Goal: Task Accomplishment & Management: Manage account settings

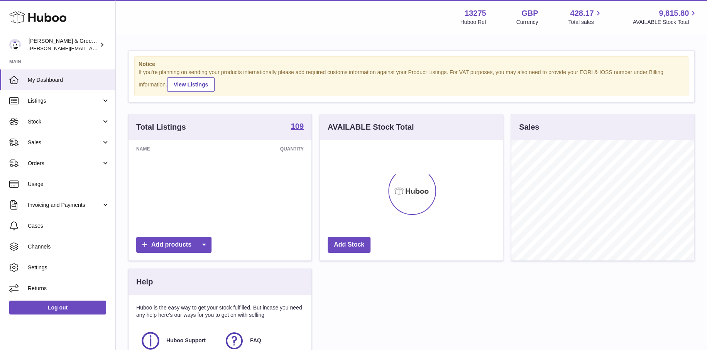
scroll to position [120, 183]
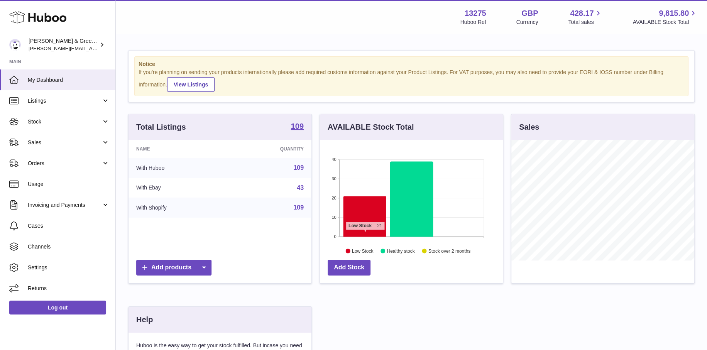
click at [365, 234] on icon at bounding box center [364, 216] width 43 height 41
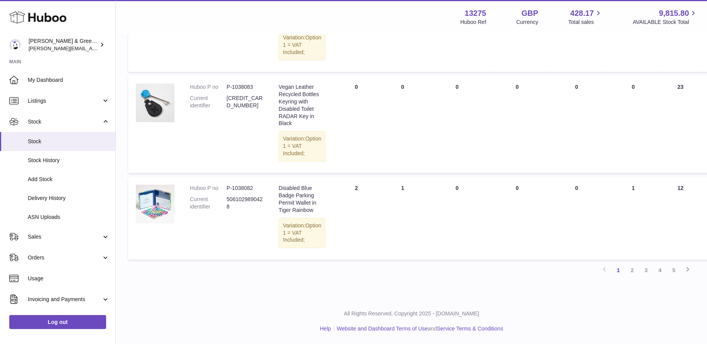
scroll to position [972, 0]
click at [81, 189] on link "Delivery History" at bounding box center [57, 198] width 115 height 19
click at [77, 179] on span "Add Stock" at bounding box center [69, 179] width 82 height 7
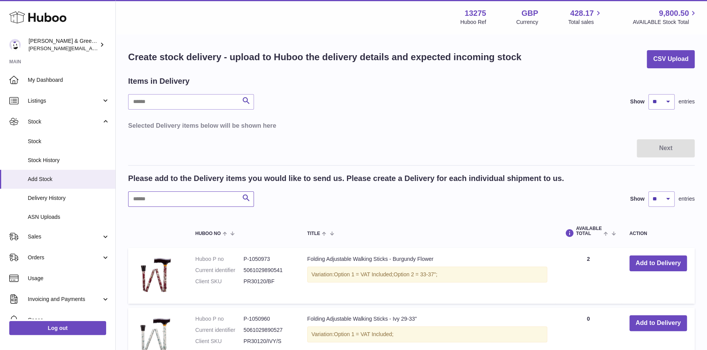
click at [210, 198] on input "text" at bounding box center [191, 198] width 126 height 15
type input "****"
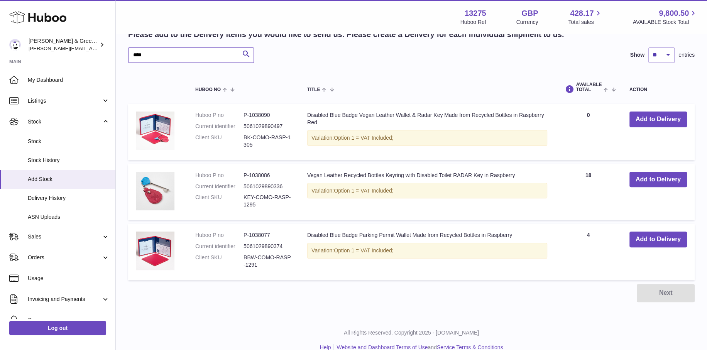
scroll to position [154, 0]
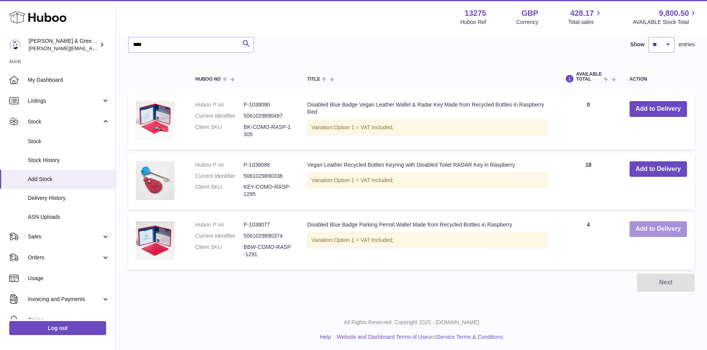
click at [634, 228] on button "Add to Delivery" at bounding box center [657, 229] width 57 height 16
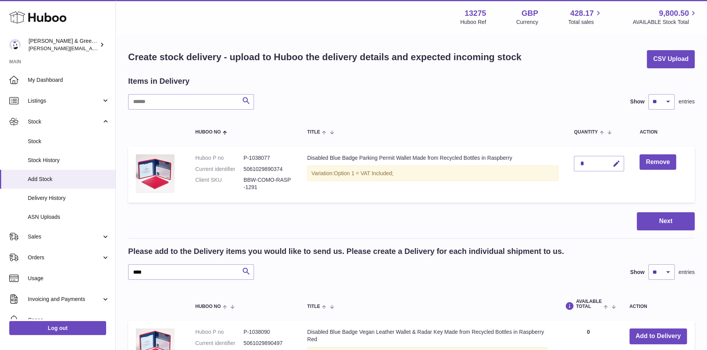
scroll to position [0, 0]
click at [608, 167] on button "button" at bounding box center [615, 164] width 18 height 16
click at [579, 167] on input "*" at bounding box center [599, 163] width 50 height 15
type input "**"
click at [614, 166] on icon "submit" at bounding box center [616, 163] width 7 height 7
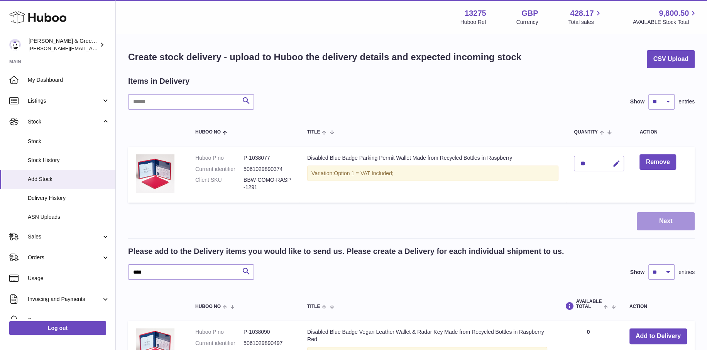
click at [646, 220] on button "Next" at bounding box center [666, 221] width 58 height 18
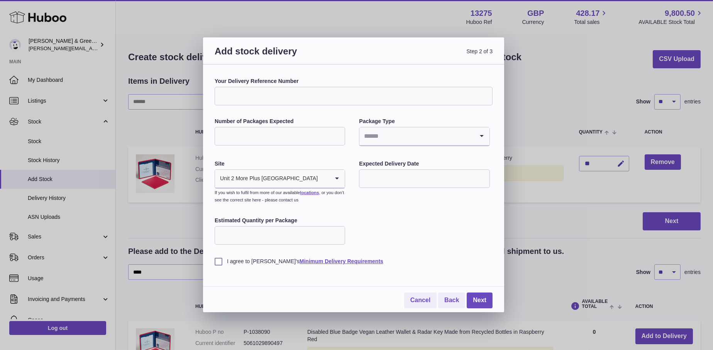
click at [257, 99] on input "Your Delivery Reference Number" at bounding box center [353, 96] width 278 height 19
type input "*"
type input "**********"
click at [251, 135] on input "Number of Packages Expected" at bounding box center [279, 136] width 130 height 19
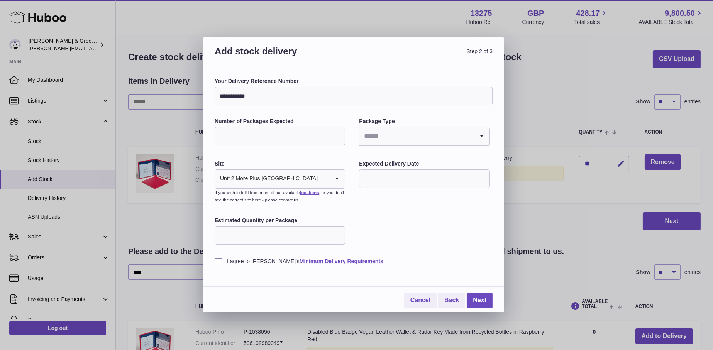
type input "*"
click at [392, 190] on li "Boxes" at bounding box center [424, 187] width 129 height 15
click at [402, 179] on input "text" at bounding box center [424, 178] width 130 height 19
click at [450, 275] on span "23" at bounding box center [448, 274] width 14 height 14
type input "**********"
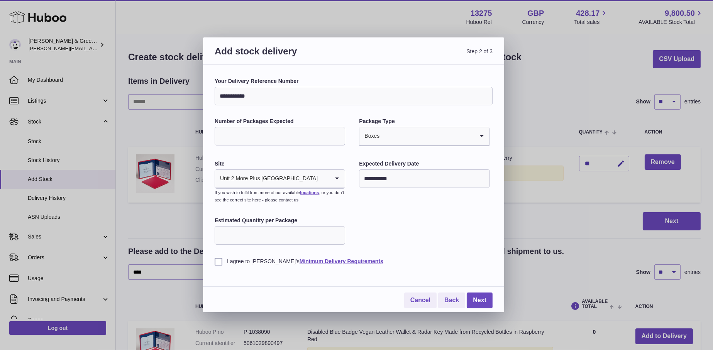
click at [268, 231] on input "Estimated Quantity per Package" at bounding box center [279, 235] width 130 height 19
type input "**"
drag, startPoint x: 219, startPoint y: 263, endPoint x: 289, endPoint y: 269, distance: 70.5
click at [219, 263] on label "I agree to Huboo's Minimum Delivery Requirements" at bounding box center [353, 261] width 278 height 7
click at [472, 297] on link "Next" at bounding box center [479, 300] width 26 height 16
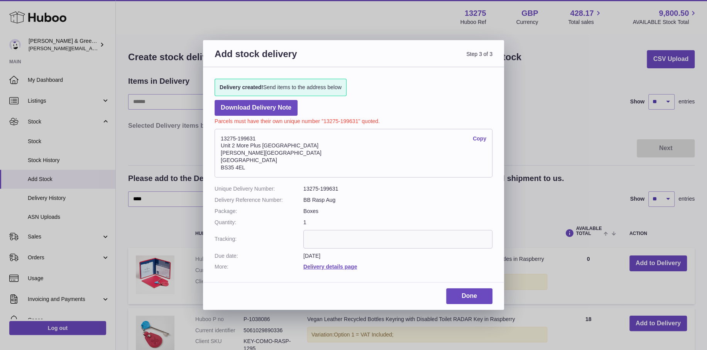
drag, startPoint x: 261, startPoint y: 164, endPoint x: 223, endPoint y: 146, distance: 41.8
click at [223, 146] on address "13275-199631 Copy Unit 2 More Plus Central Park Hudson Ave Severn Beach BS35 4EL" at bounding box center [353, 153] width 278 height 49
click at [225, 140] on address "13275-199631 Copy Unit 2 More Plus Central Park Hudson Ave Severn Beach BS35 4EL" at bounding box center [353, 153] width 278 height 49
drag, startPoint x: 222, startPoint y: 137, endPoint x: 231, endPoint y: 141, distance: 9.7
click at [231, 141] on address "13275-199631 Copy Unit 2 More Plus Central Park Hudson Ave Severn Beach BS35 4EL" at bounding box center [353, 153] width 278 height 49
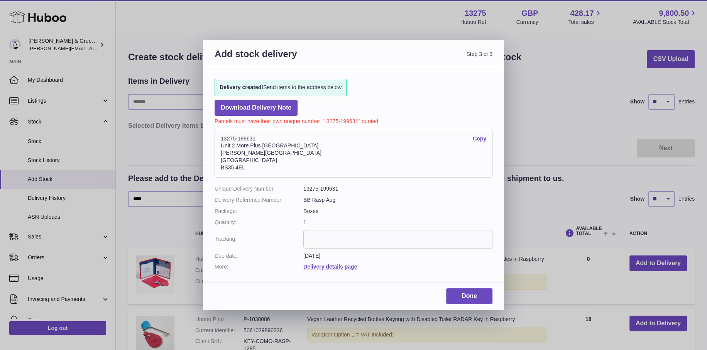
drag, startPoint x: 214, startPoint y: 121, endPoint x: 273, endPoint y: 167, distance: 75.0
click at [273, 167] on div "Delivery created! Send items to the address below Download Delivery Note Parcel…" at bounding box center [353, 170] width 301 height 207
click at [476, 137] on link "Copy" at bounding box center [480, 138] width 14 height 7
copy div "Parcels must have their own unique number "13275-199631" quoted. 13275-199631 C…"
